Goal: Entertainment & Leisure: Consume media (video, audio)

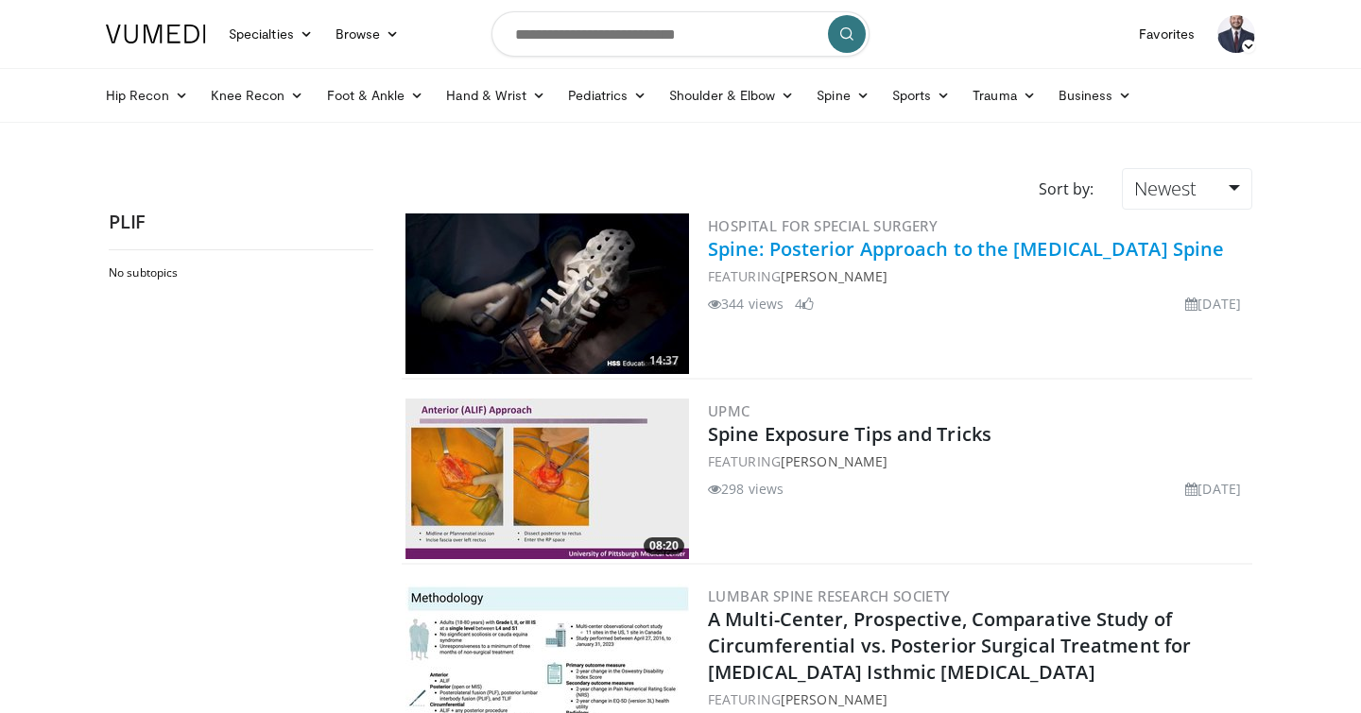
click at [843, 254] on link "Spine: Posterior Approach to the [MEDICAL_DATA] Spine" at bounding box center [966, 249] width 516 height 26
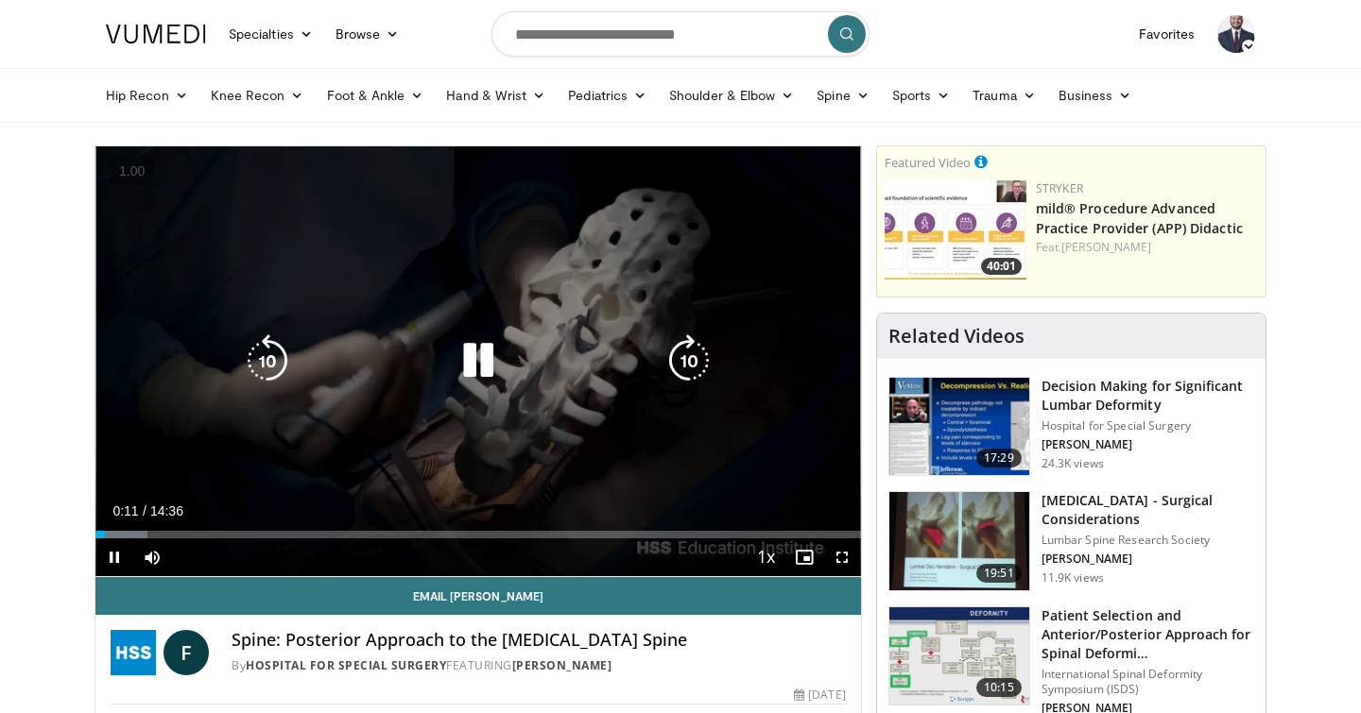
click at [482, 365] on icon "Video Player" at bounding box center [478, 361] width 53 height 53
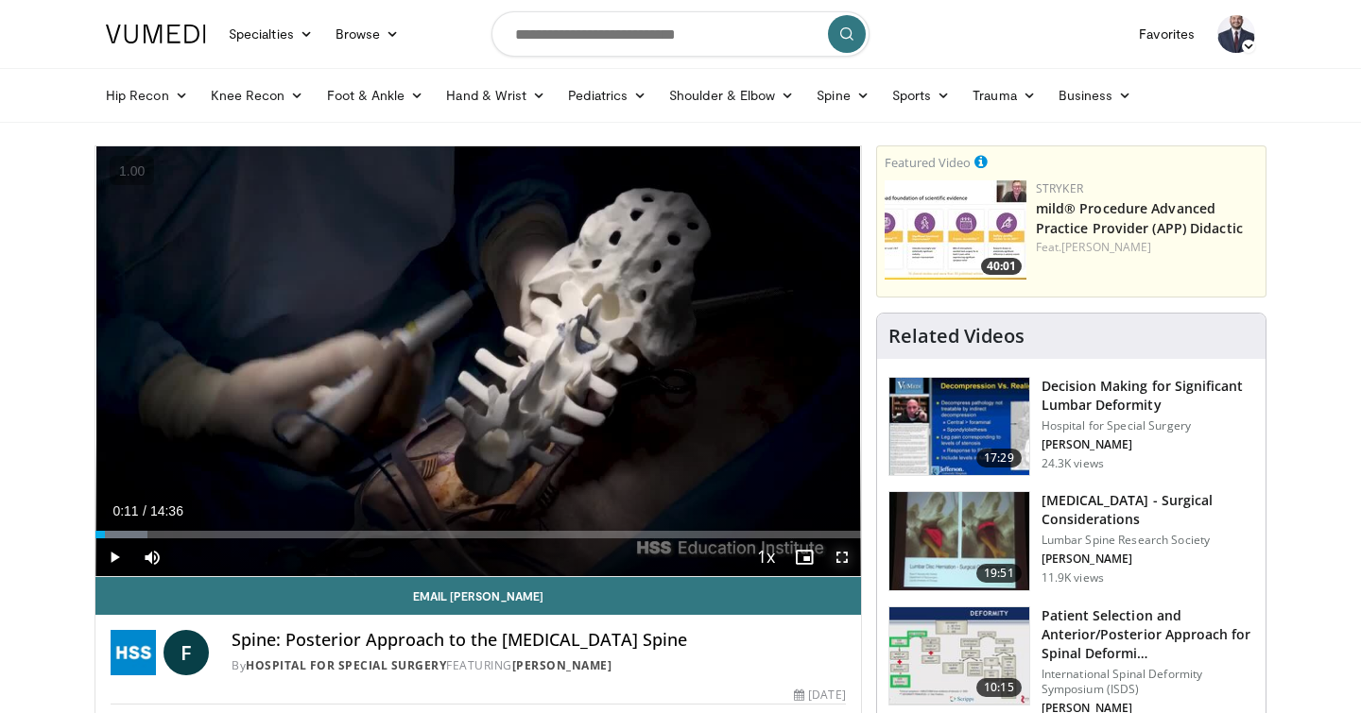
click at [839, 548] on span "Video Player" at bounding box center [842, 558] width 38 height 38
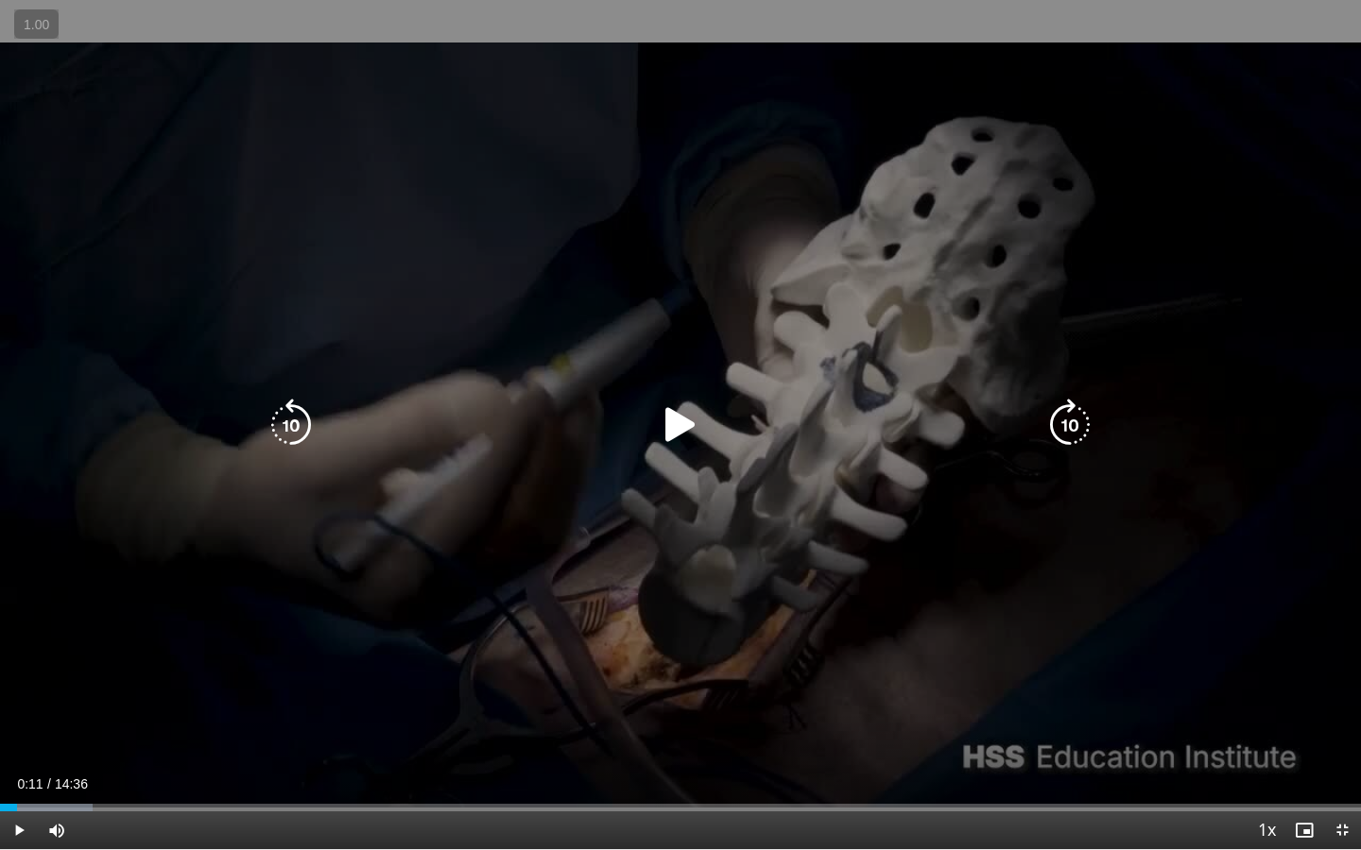
click at [546, 439] on div "Video Player" at bounding box center [680, 425] width 816 height 38
click at [680, 434] on icon "Video Player" at bounding box center [680, 425] width 53 height 53
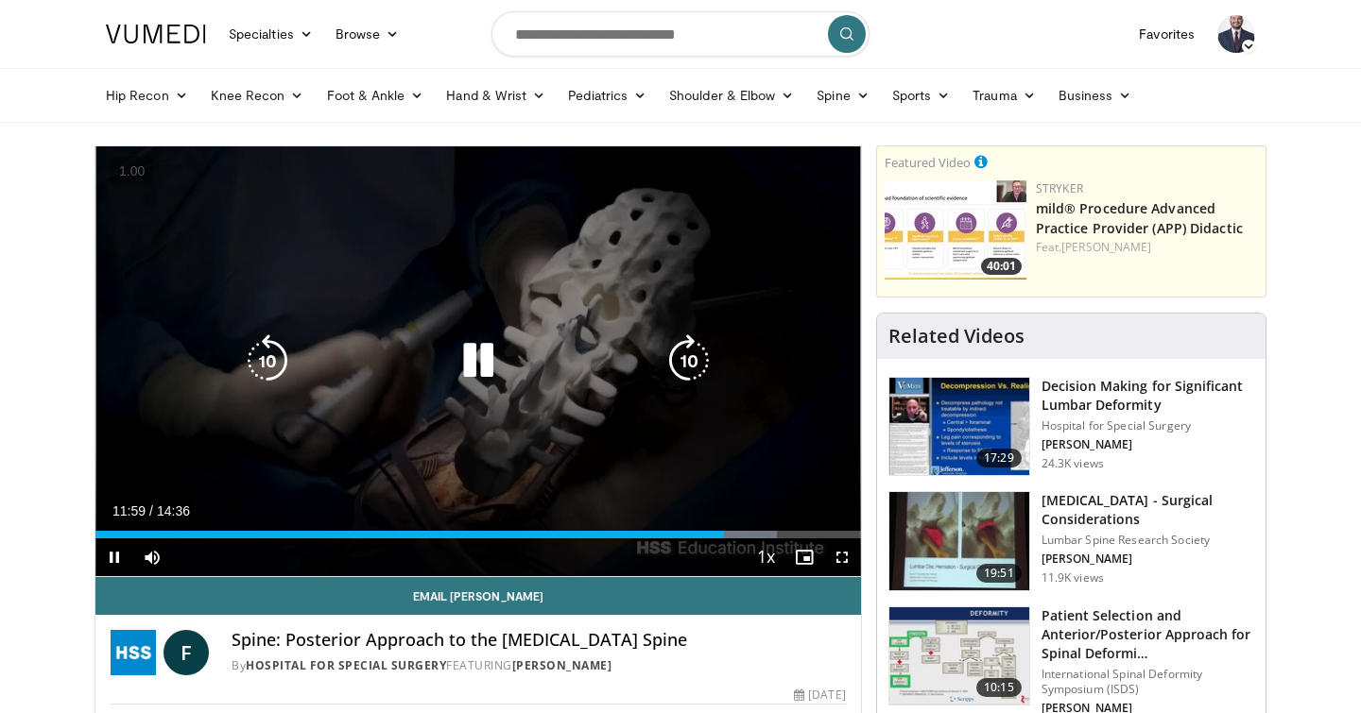
click at [477, 359] on icon "Video Player" at bounding box center [478, 361] width 53 height 53
